Goal: Task Accomplishment & Management: Manage account settings

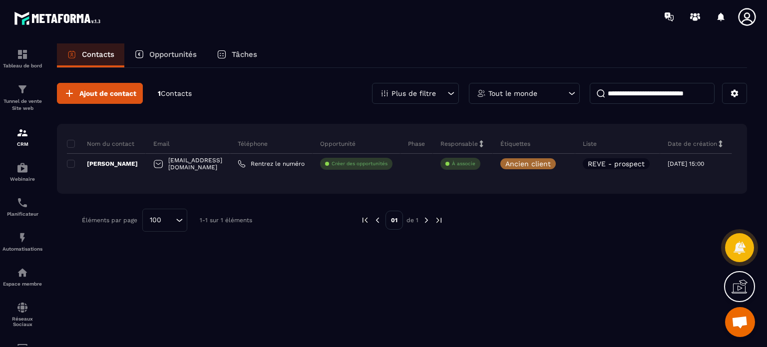
click at [329, 257] on div "Ajout de contact 1 Contacts Plus de filtre Tout le monde Nom du contact Email T…" at bounding box center [402, 207] width 690 height 278
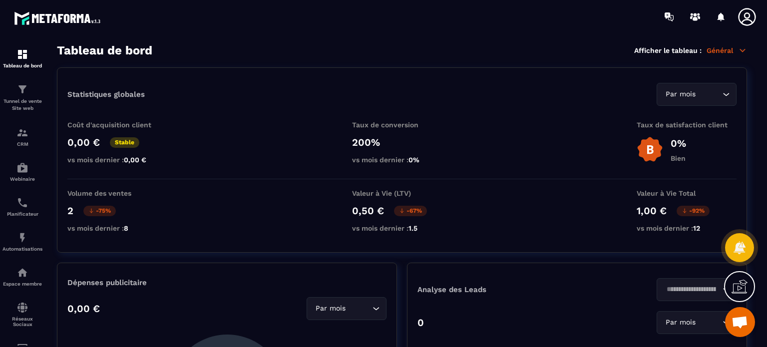
click at [22, 105] on p "Tunnel de vente Site web" at bounding box center [22, 105] width 40 height 14
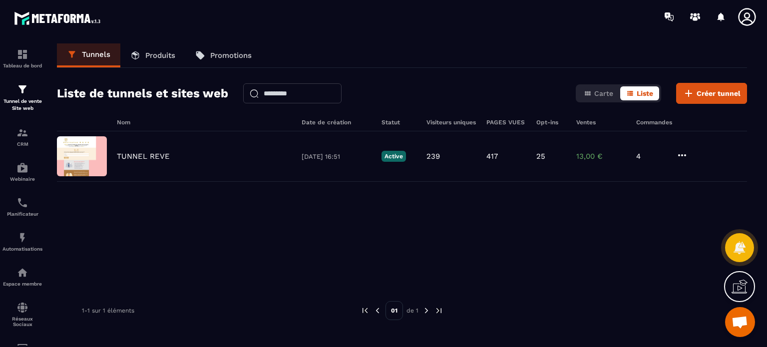
click at [148, 54] on p "Produits" at bounding box center [160, 55] width 30 height 9
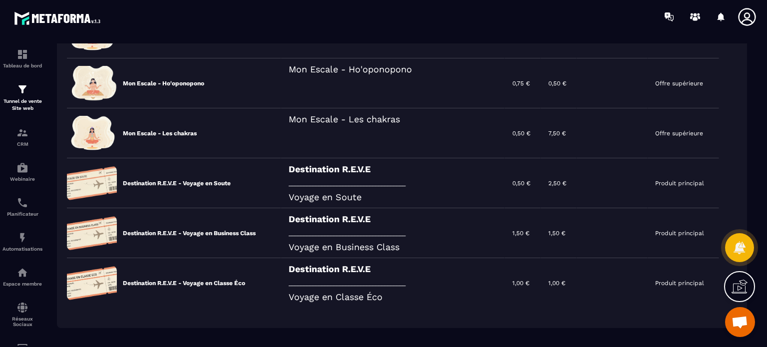
scroll to position [191, 0]
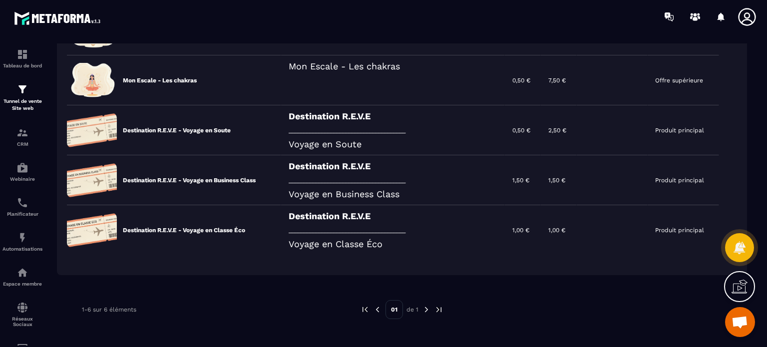
click at [0, 0] on icon at bounding box center [0, 0] width 0 height 0
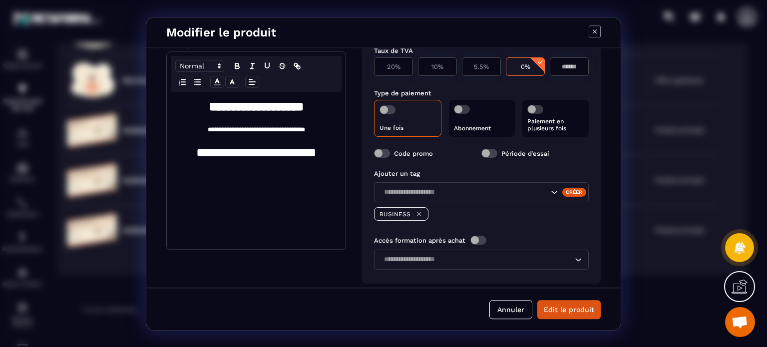
scroll to position [163, 0]
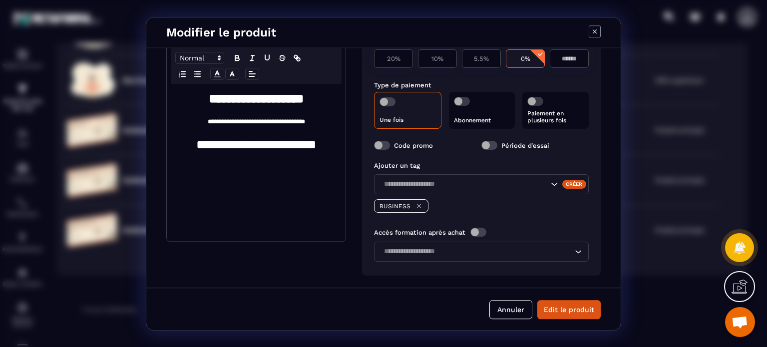
click at [559, 110] on p "Paiement en plusieurs fois" at bounding box center [555, 117] width 56 height 14
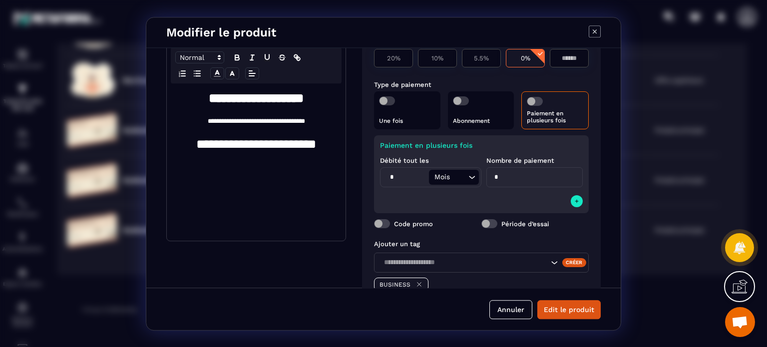
click at [574, 199] on icon "Modal window" at bounding box center [576, 201] width 6 height 8
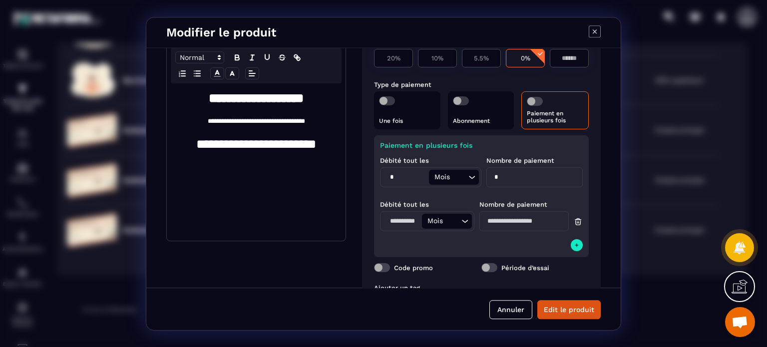
click at [397, 217] on input "Modal window" at bounding box center [401, 221] width 39 height 15
type input "*"
click at [509, 221] on input "Modal window" at bounding box center [523, 221] width 89 height 20
type input "*"
click at [547, 246] on div "Paiement en plusieurs fois Débité tout les * Mois Loading... Nombre de paiement…" at bounding box center [481, 196] width 215 height 122
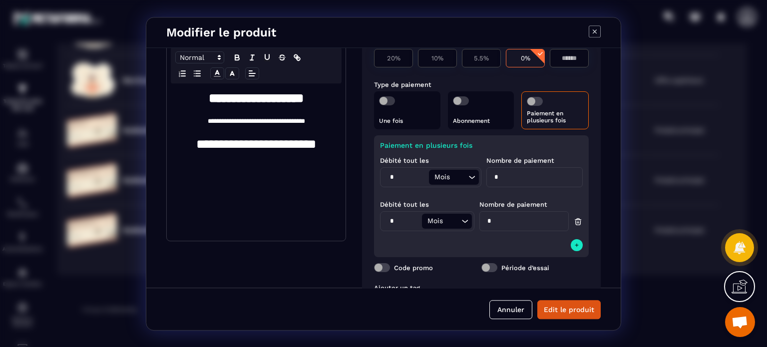
click at [568, 305] on button "Edit le produit" at bounding box center [568, 309] width 63 height 19
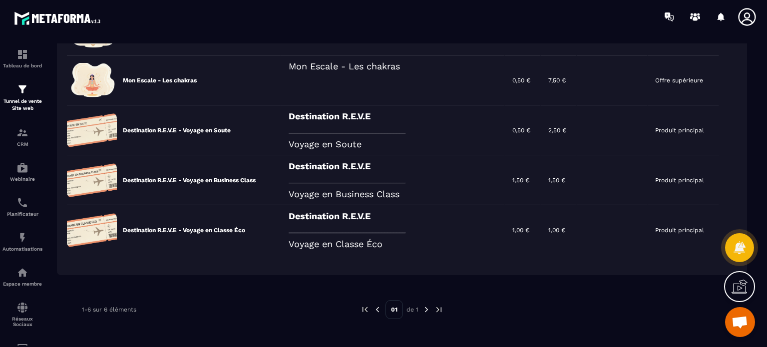
click at [30, 105] on p "Tunnel de vente Site web" at bounding box center [22, 105] width 40 height 14
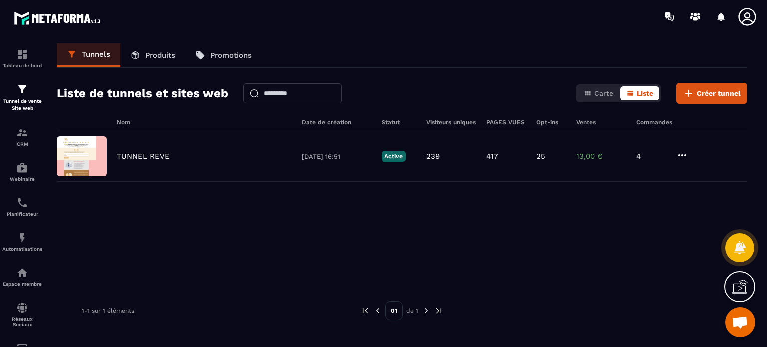
click at [162, 158] on p "TUNNEL REVE" at bounding box center [143, 156] width 53 height 9
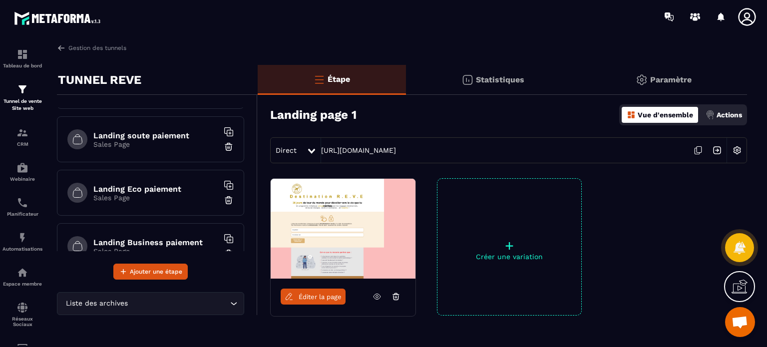
scroll to position [87, 0]
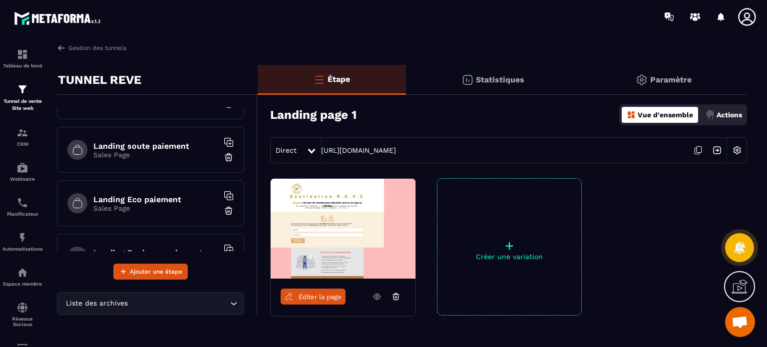
click at [172, 146] on h6 "Landing soute paiement" at bounding box center [155, 145] width 125 height 9
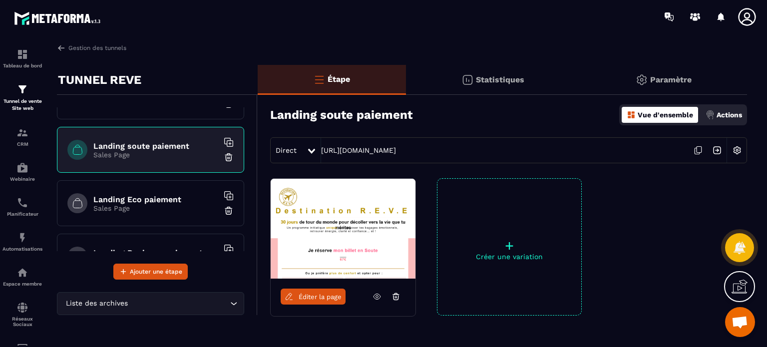
click at [378, 297] on icon at bounding box center [376, 296] width 9 height 9
click at [147, 203] on h6 "Landing Eco paiement" at bounding box center [155, 199] width 125 height 9
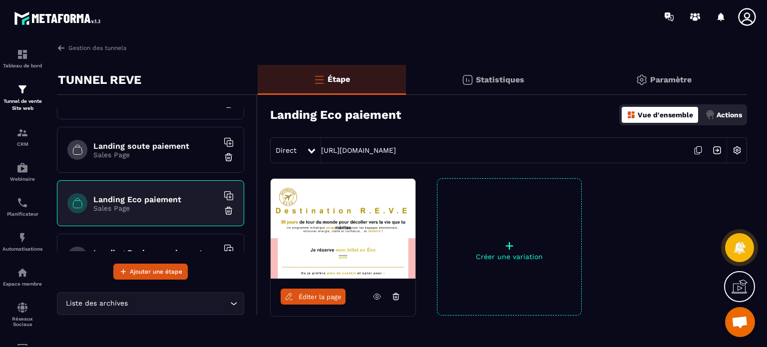
click at [332, 296] on span "Éditer la page" at bounding box center [319, 296] width 43 height 7
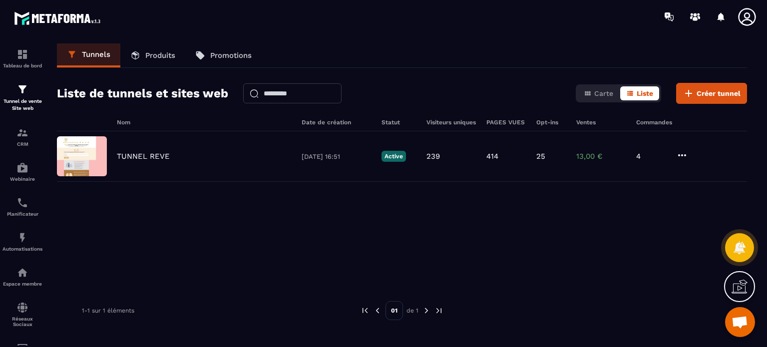
click at [153, 153] on p "TUNNEL REVE" at bounding box center [143, 156] width 53 height 9
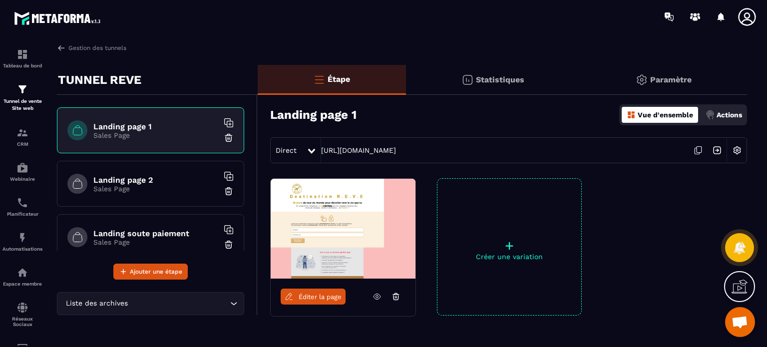
click at [373, 297] on icon at bounding box center [376, 296] width 9 height 9
click at [150, 173] on div "Landing page 2 Sales Page" at bounding box center [150, 184] width 187 height 46
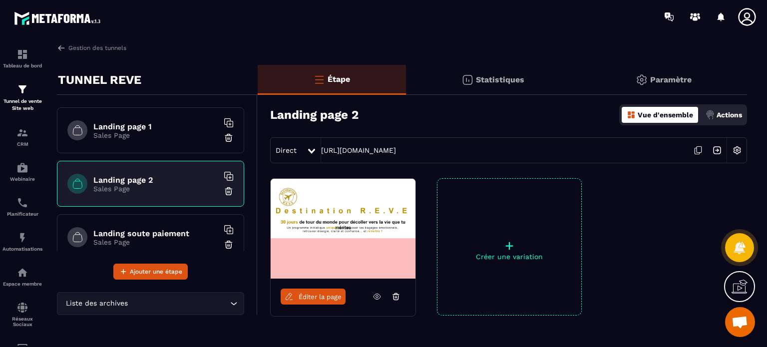
click at [331, 296] on span "Éditer la page" at bounding box center [319, 296] width 43 height 7
